Goal: Information Seeking & Learning: Learn about a topic

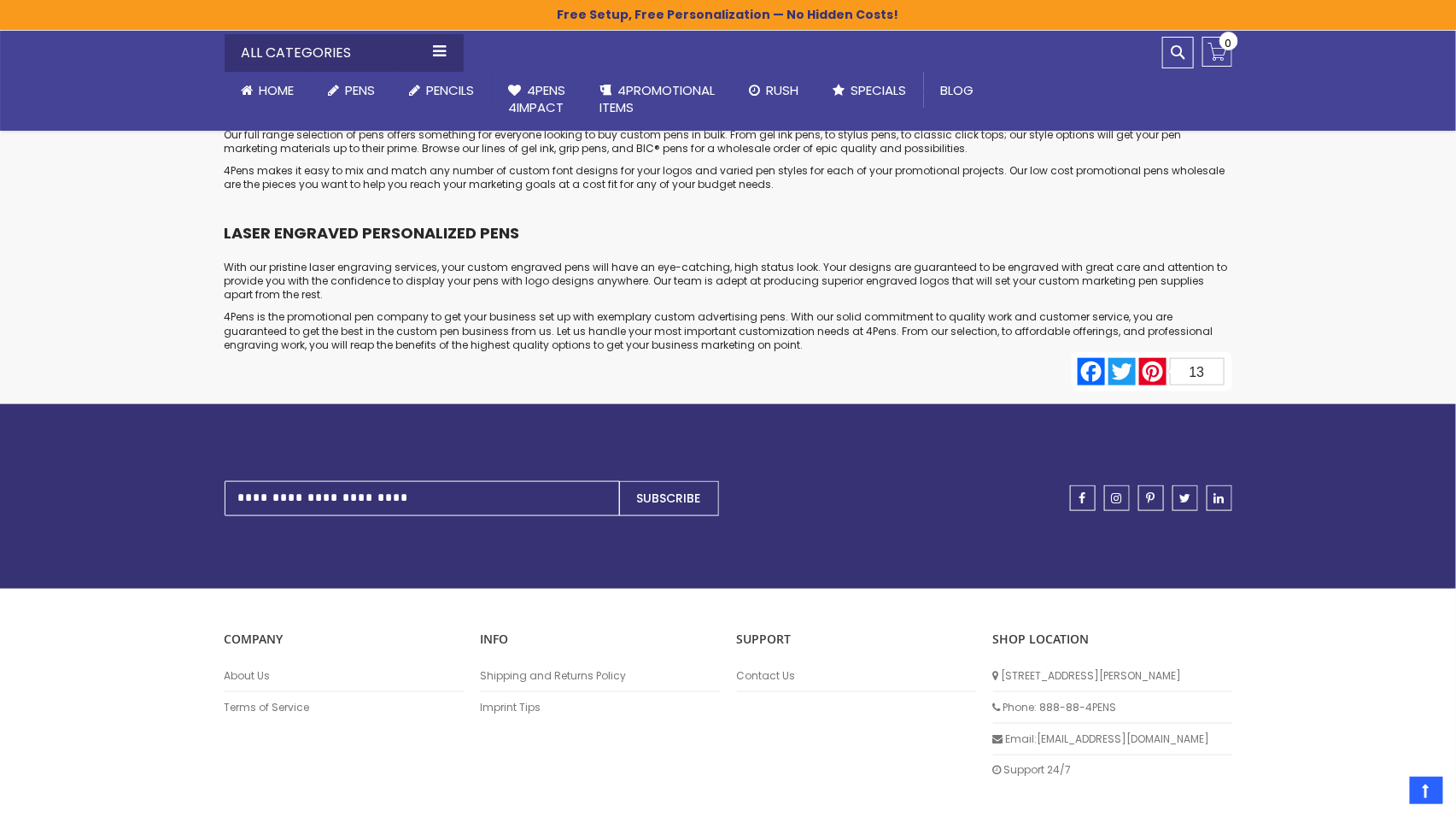
scroll to position [8410, 0]
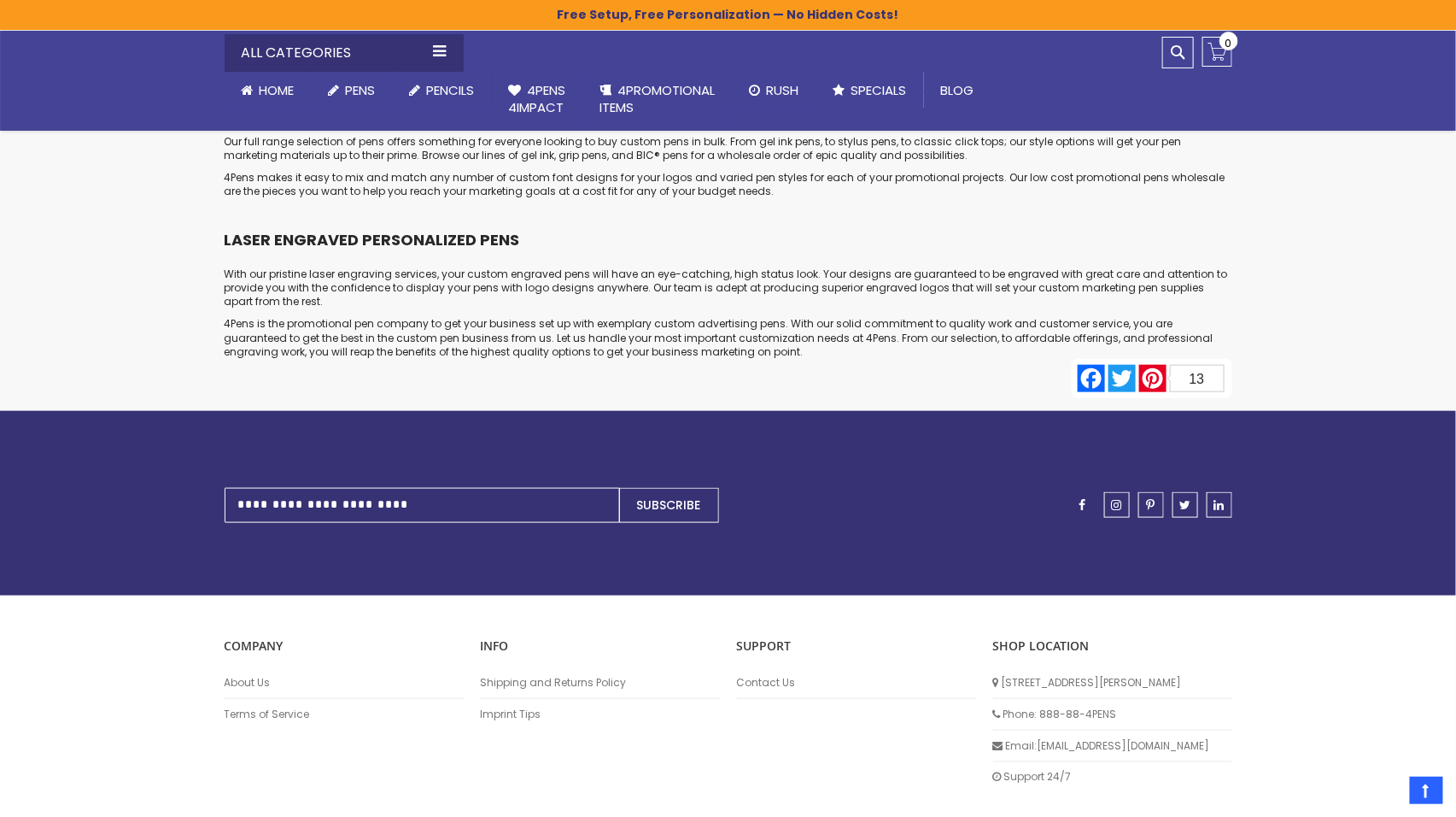
click at [1082, 499] on span "facebook" at bounding box center [1083, 505] width 7 height 12
click at [1119, 499] on span "instagram" at bounding box center [1117, 505] width 10 height 12
click at [1157, 492] on link "pinterest" at bounding box center [1151, 505] width 26 height 26
click at [1218, 499] on span "linkedin" at bounding box center [1220, 505] width 10 height 12
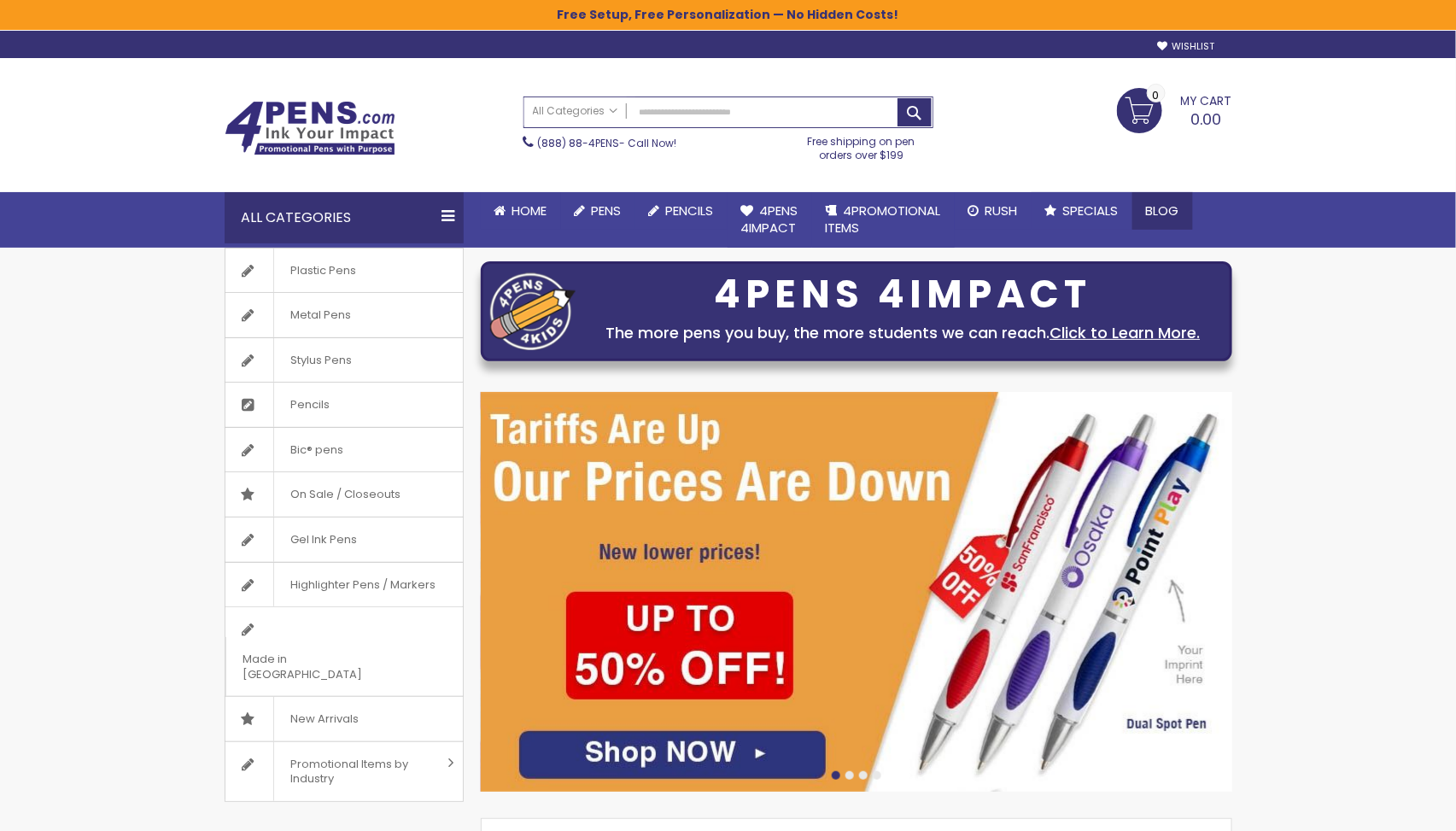
click at [1171, 208] on span "Blog" at bounding box center [1162, 210] width 33 height 18
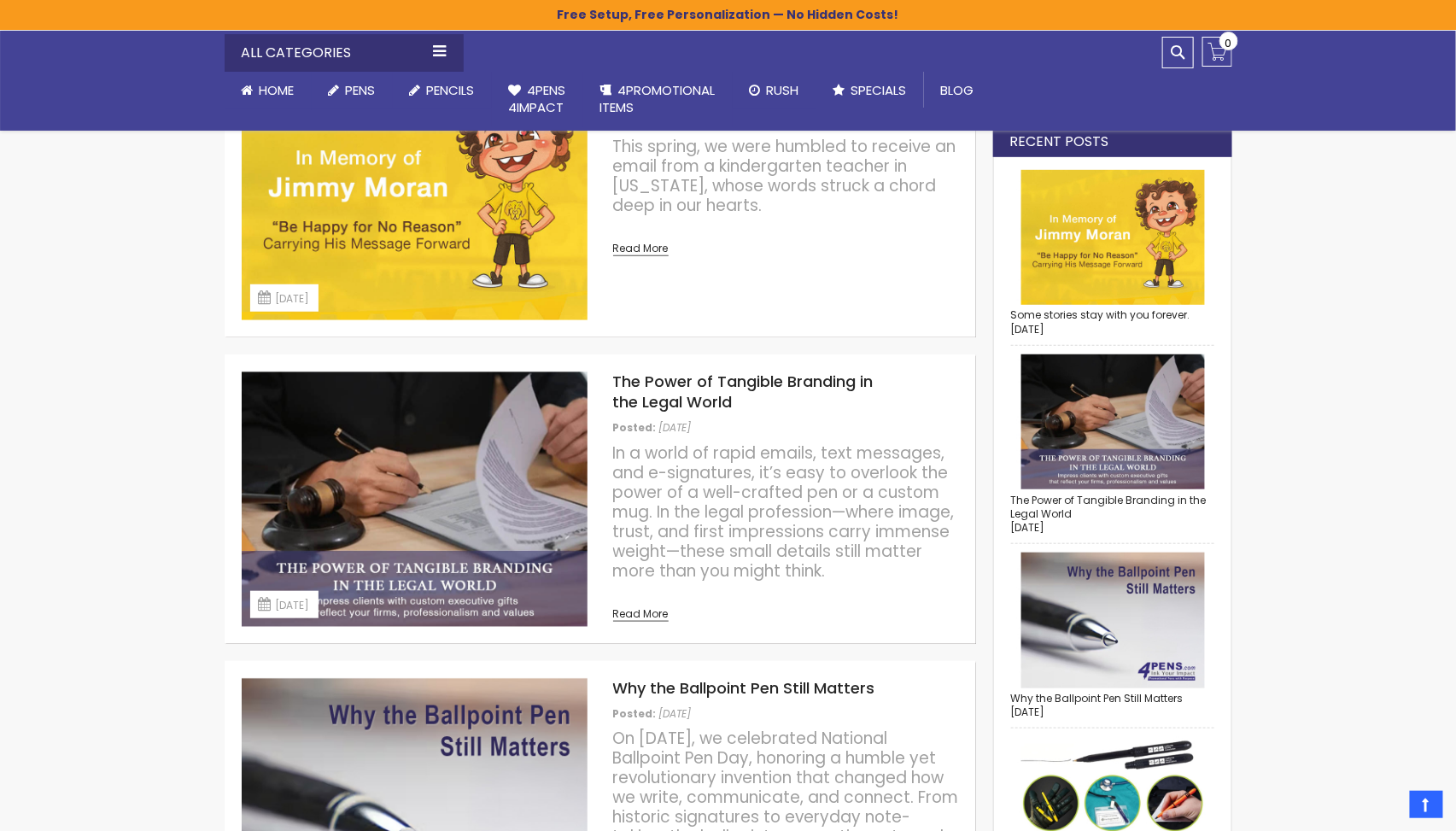
scroll to position [309, 0]
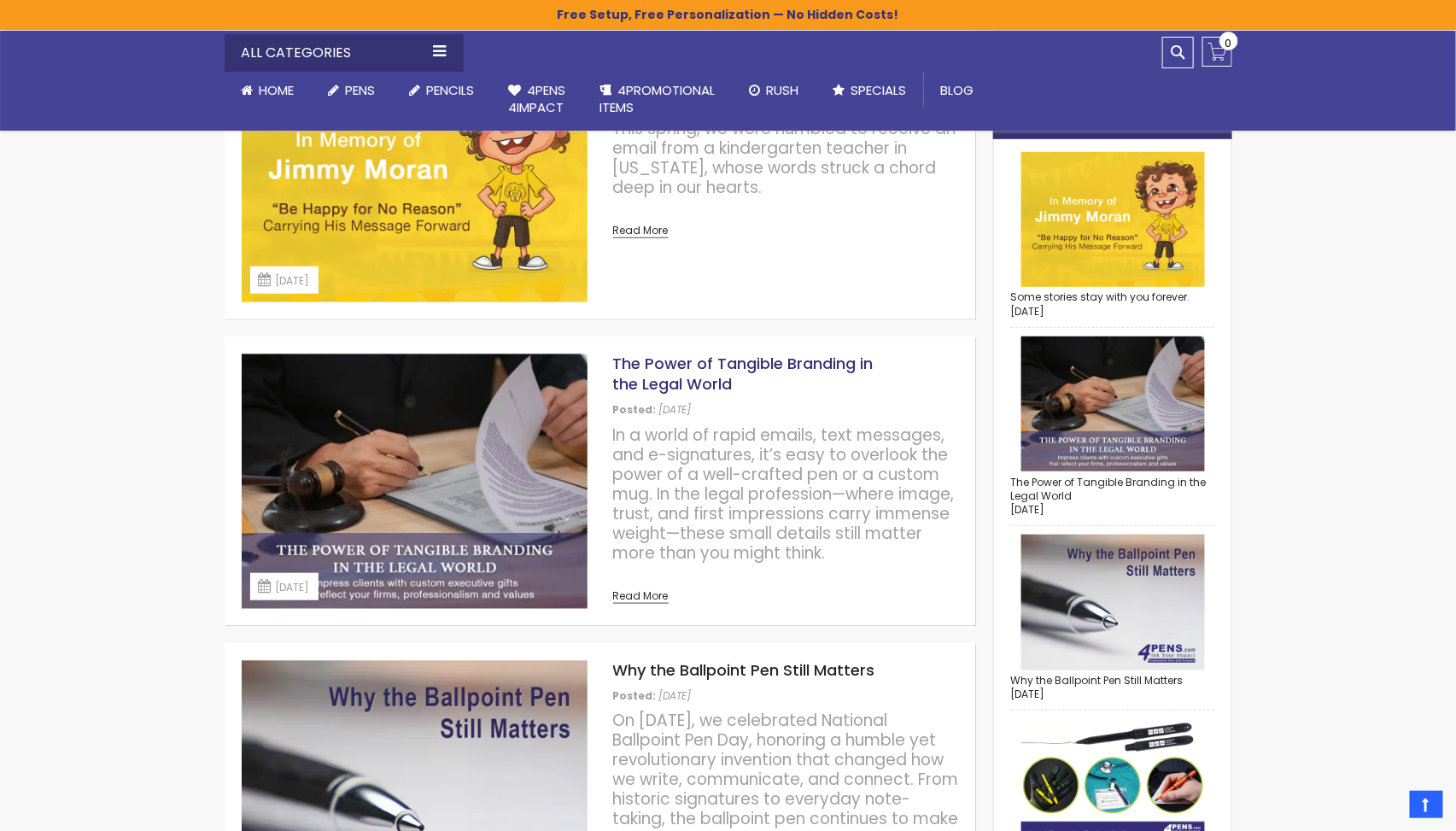
click at [704, 362] on link "The Power of Tangible Branding in the Legal World" at bounding box center [743, 373] width 260 height 42
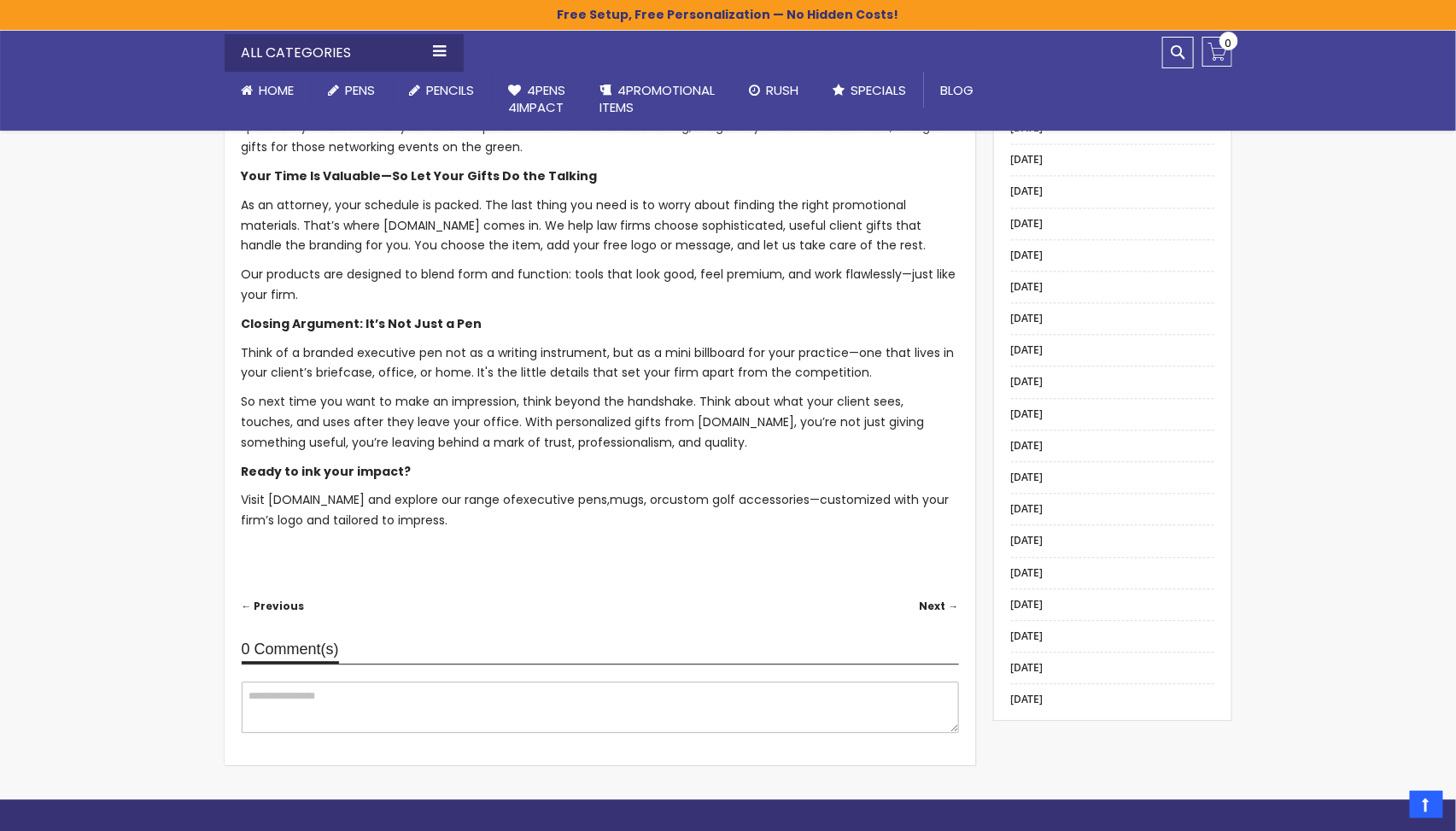
scroll to position [1428, 0]
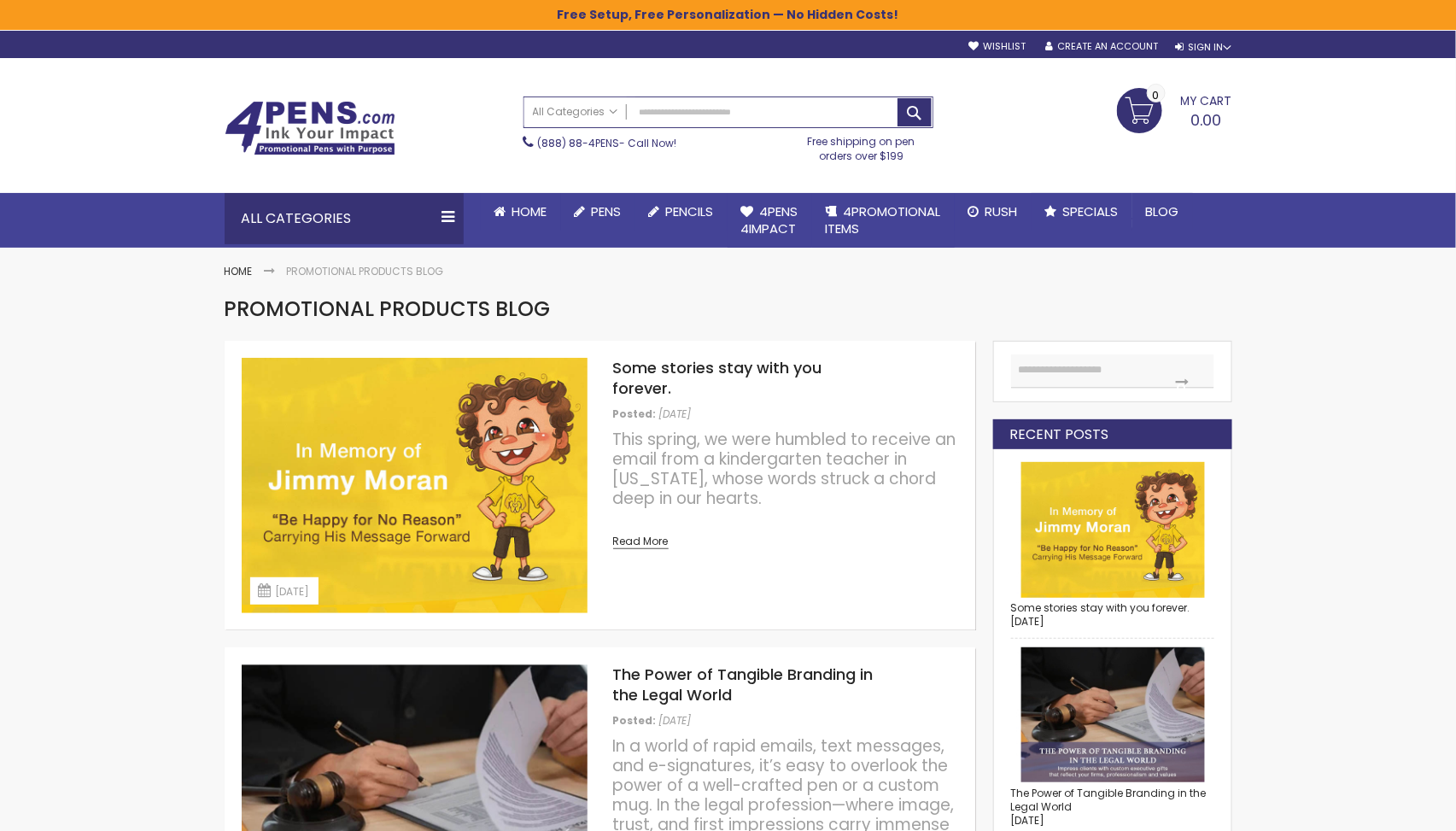
click at [273, 111] on img at bounding box center [310, 128] width 171 height 55
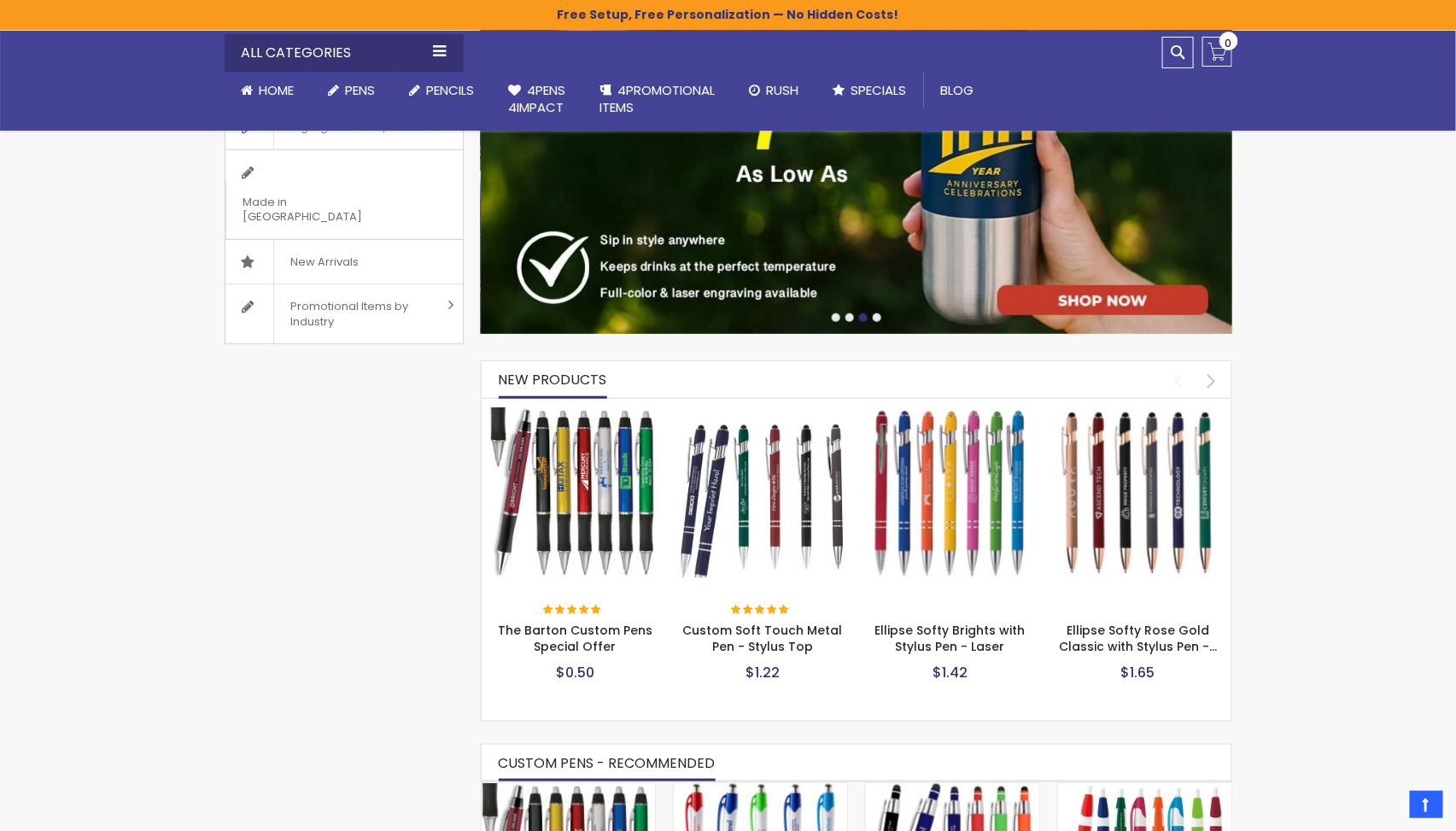
scroll to position [457, 0]
click at [635, 95] on span "4PROMOTIONAL ITEMS" at bounding box center [657, 98] width 116 height 35
